Goal: Find specific page/section

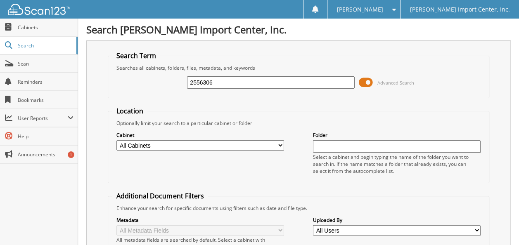
type input "2556306"
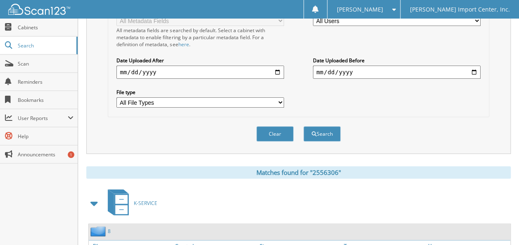
scroll to position [253, 0]
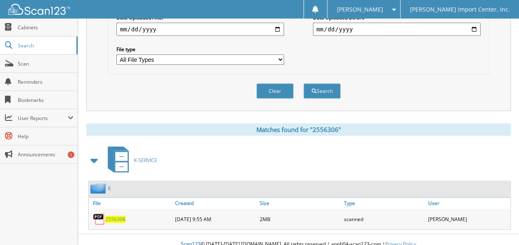
click at [110, 216] on span "2556306" at bounding box center [115, 219] width 20 height 7
